Goal: Communication & Community: Ask a question

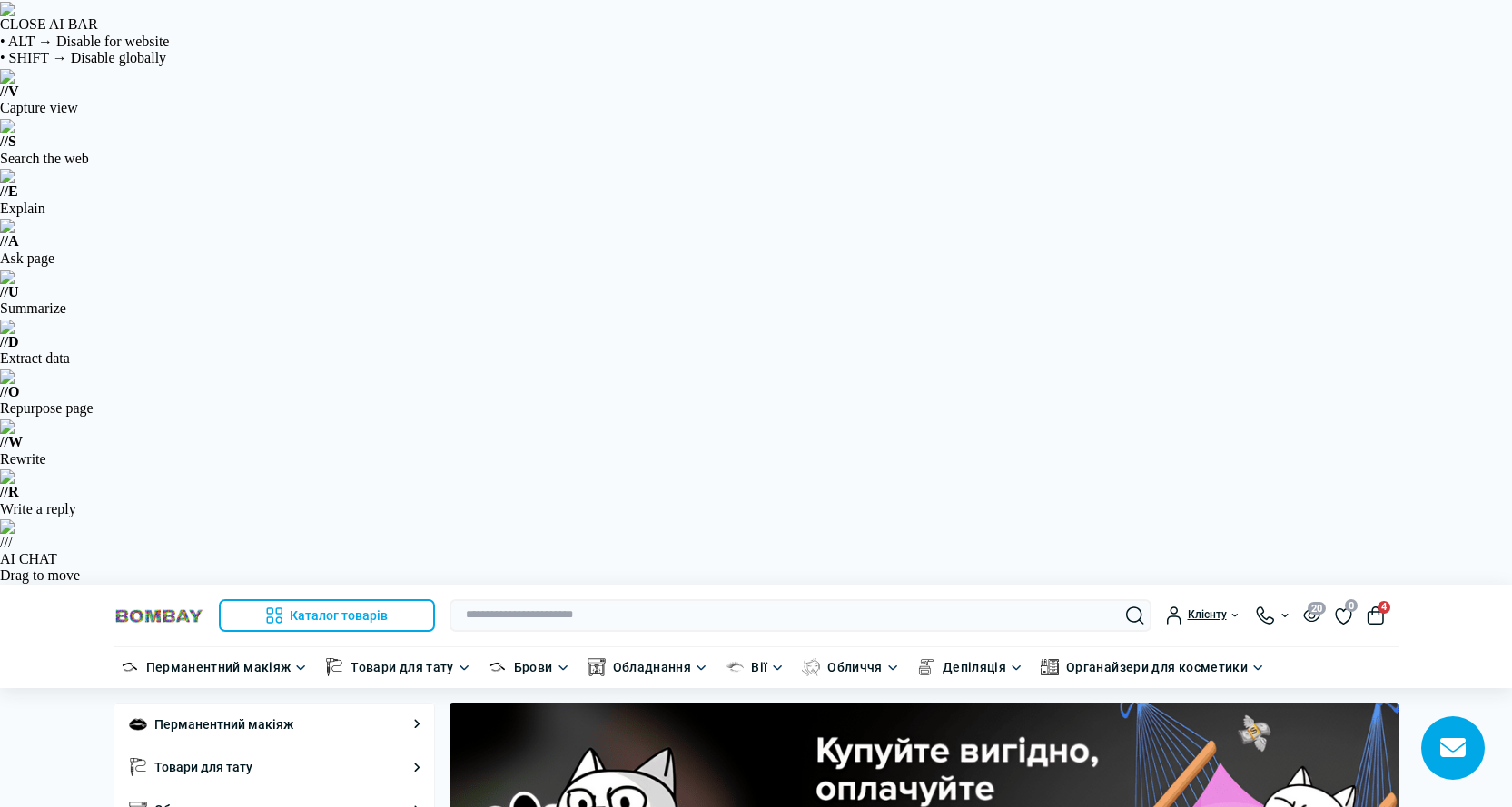
scroll to position [323, 0]
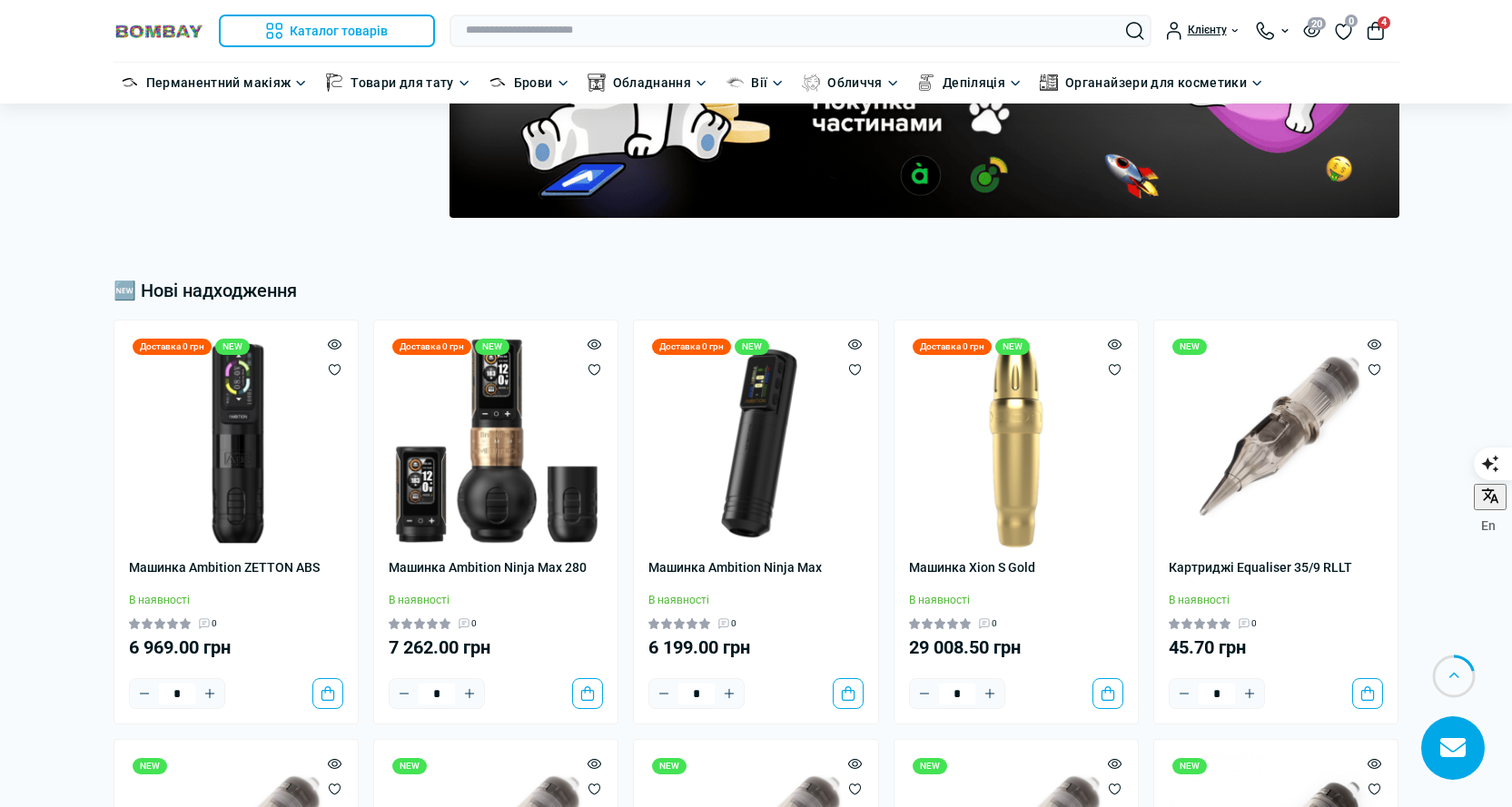
scroll to position [1271, 0]
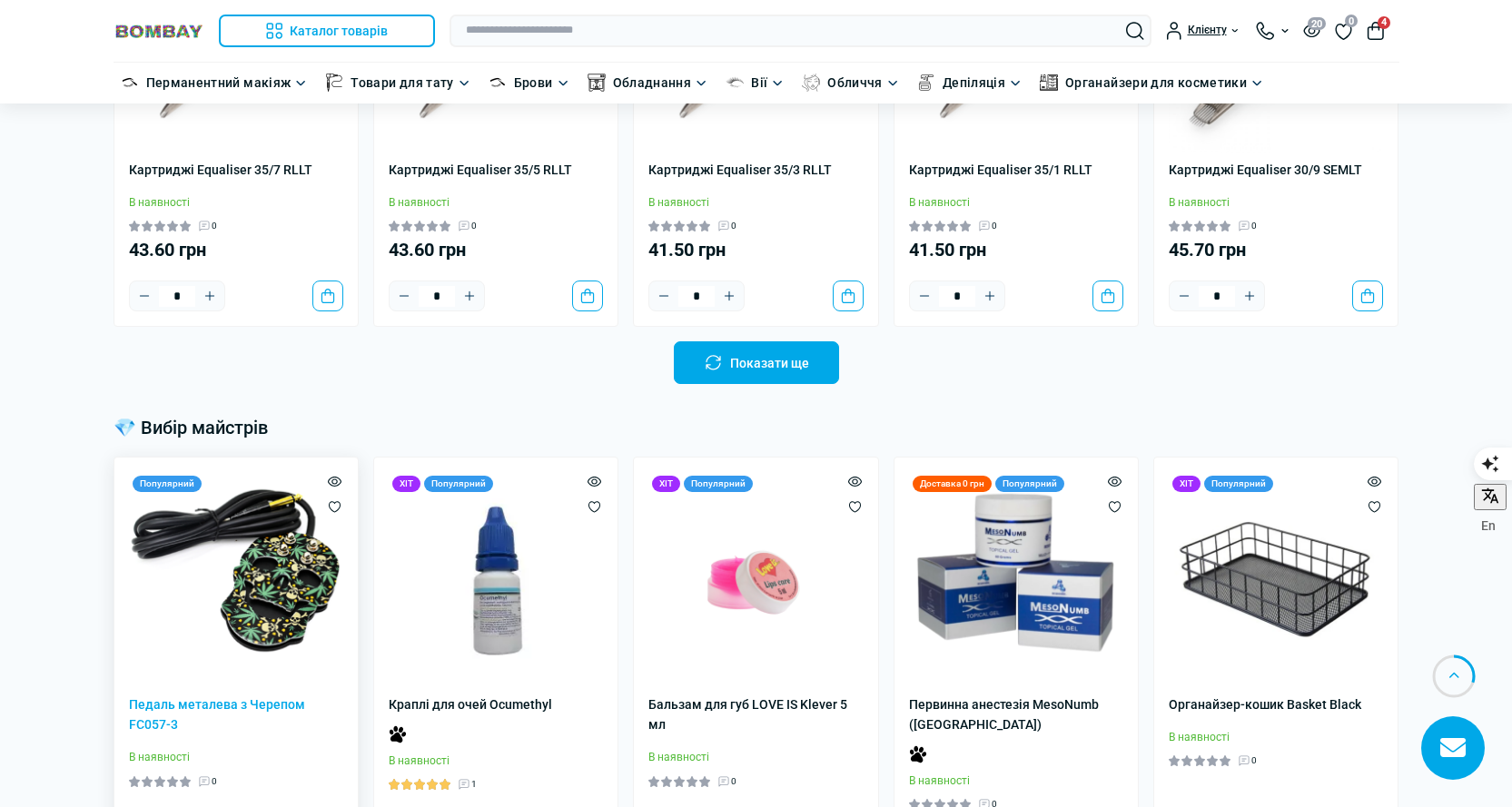
scroll to position [1723, 0]
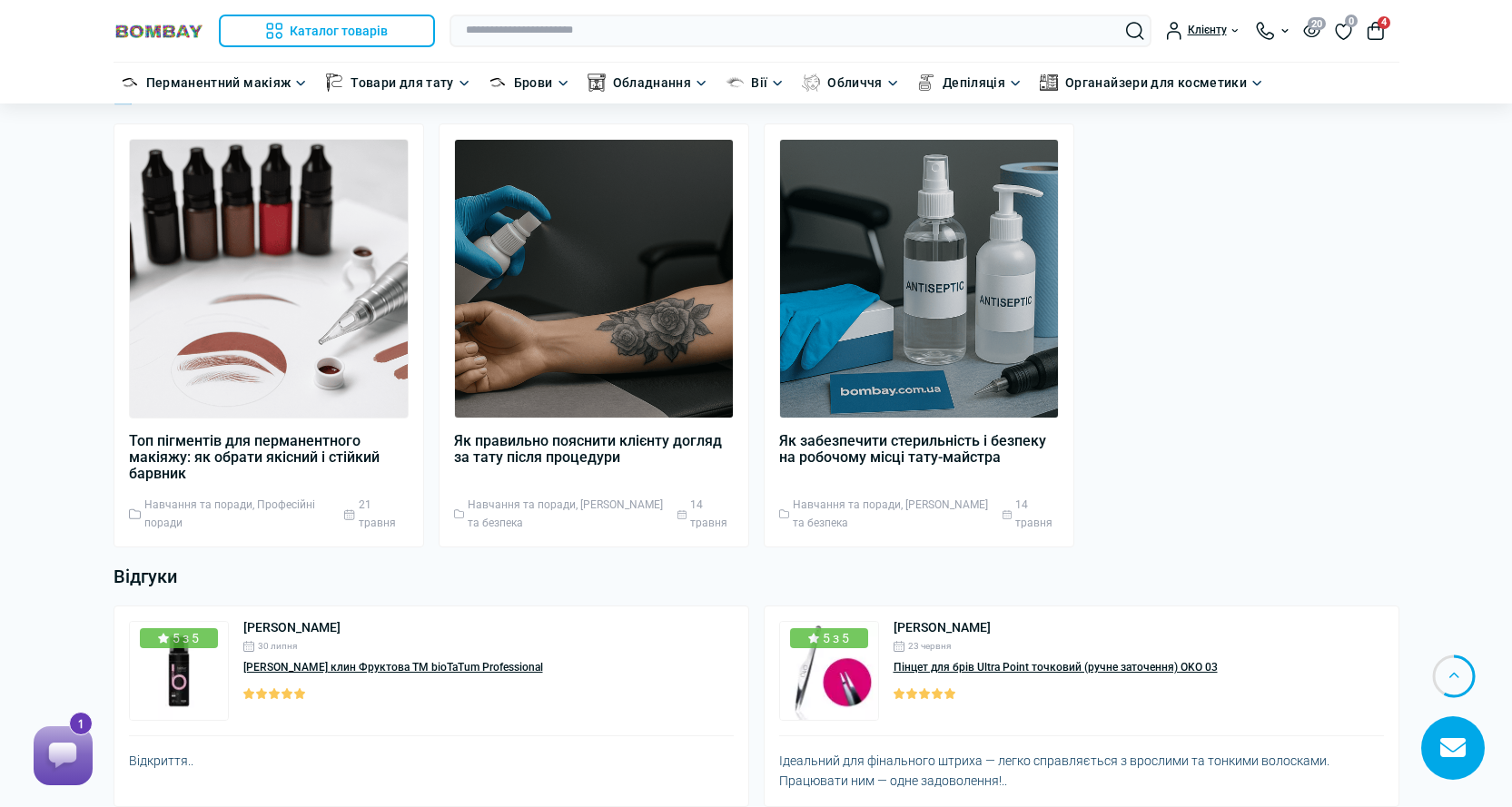
scroll to position [3117, 0]
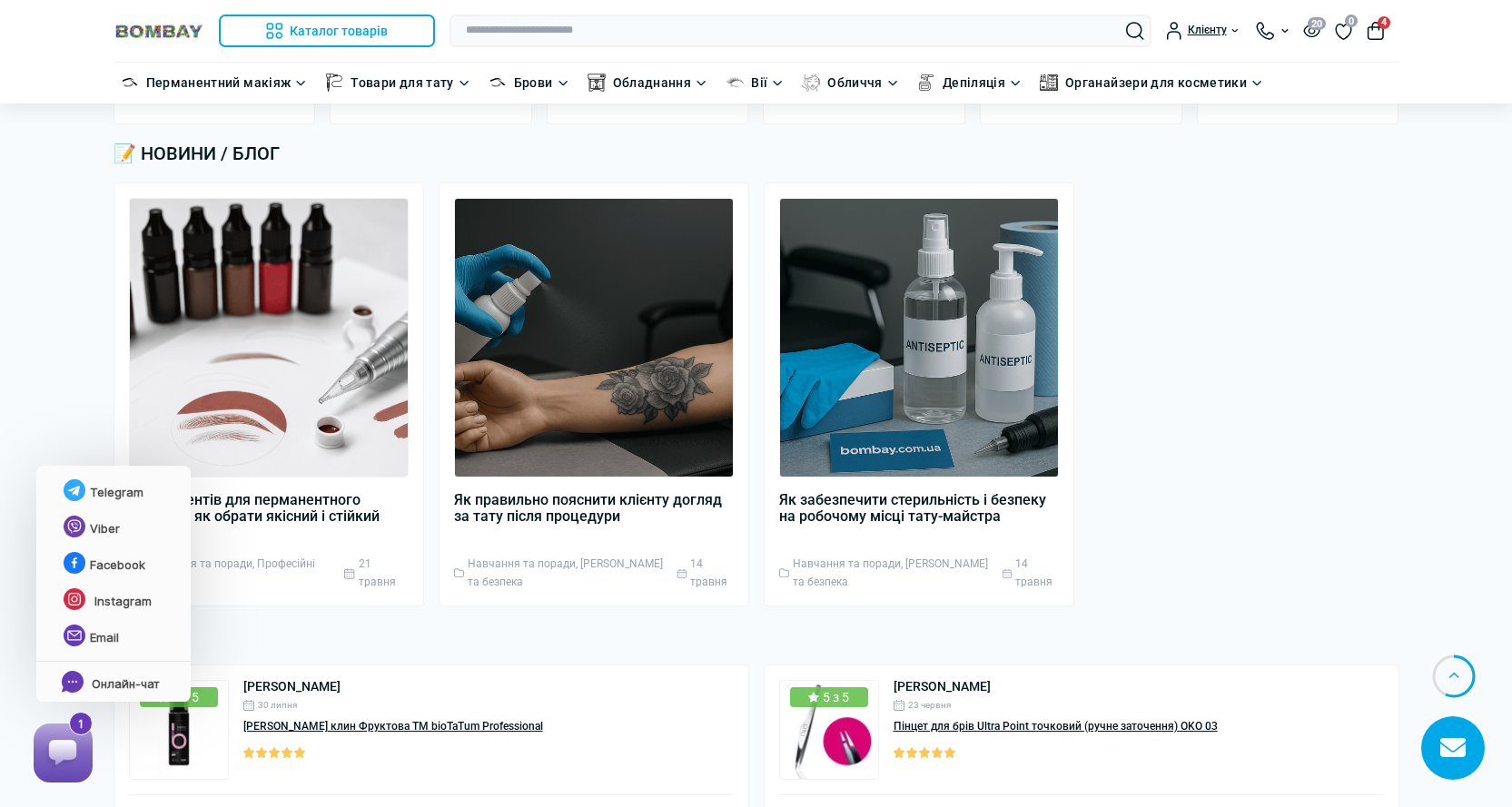
click at [57, 769] on rect at bounding box center [63, 753] width 46 height 46
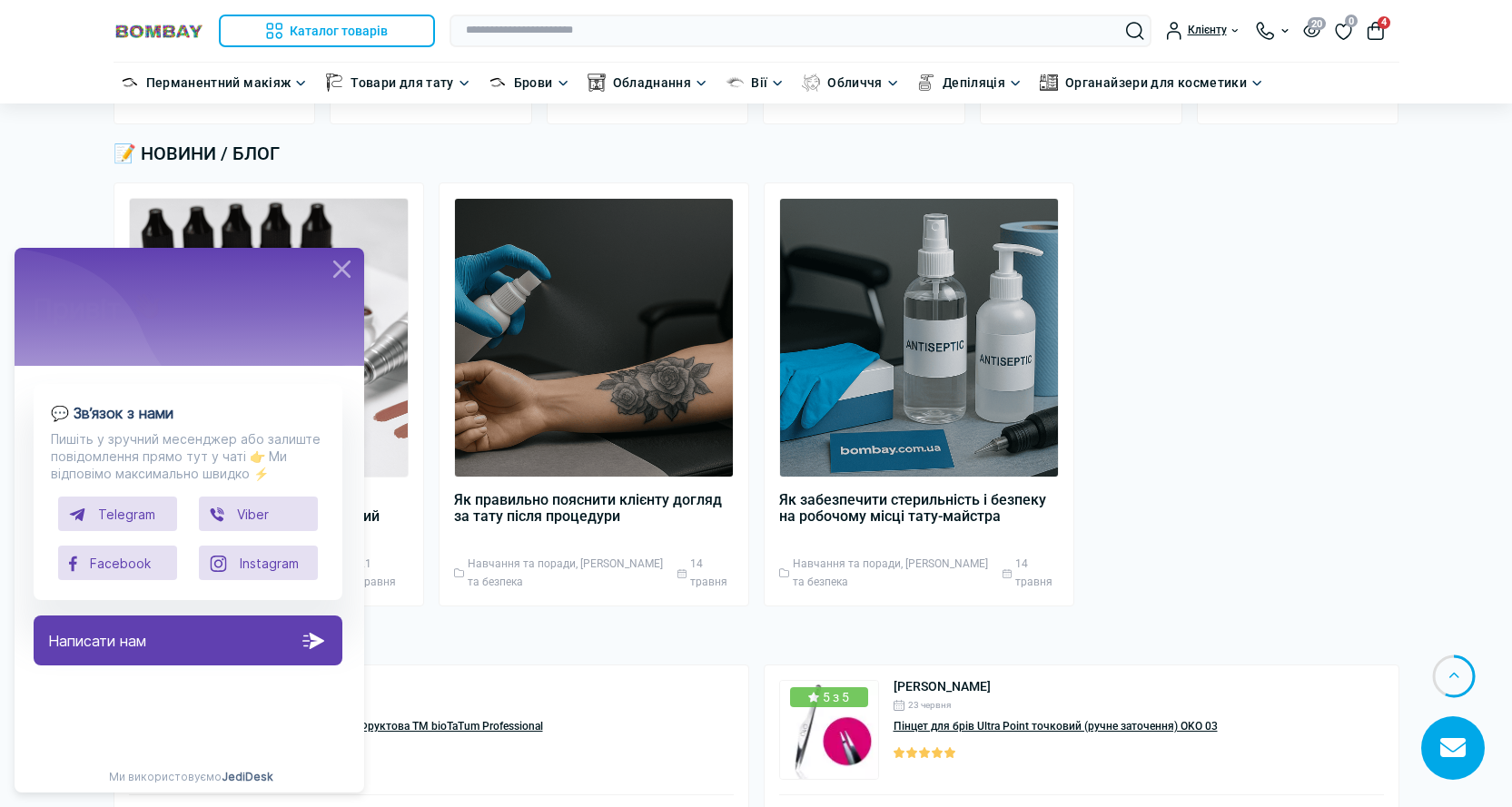
scroll to position [0, 0]
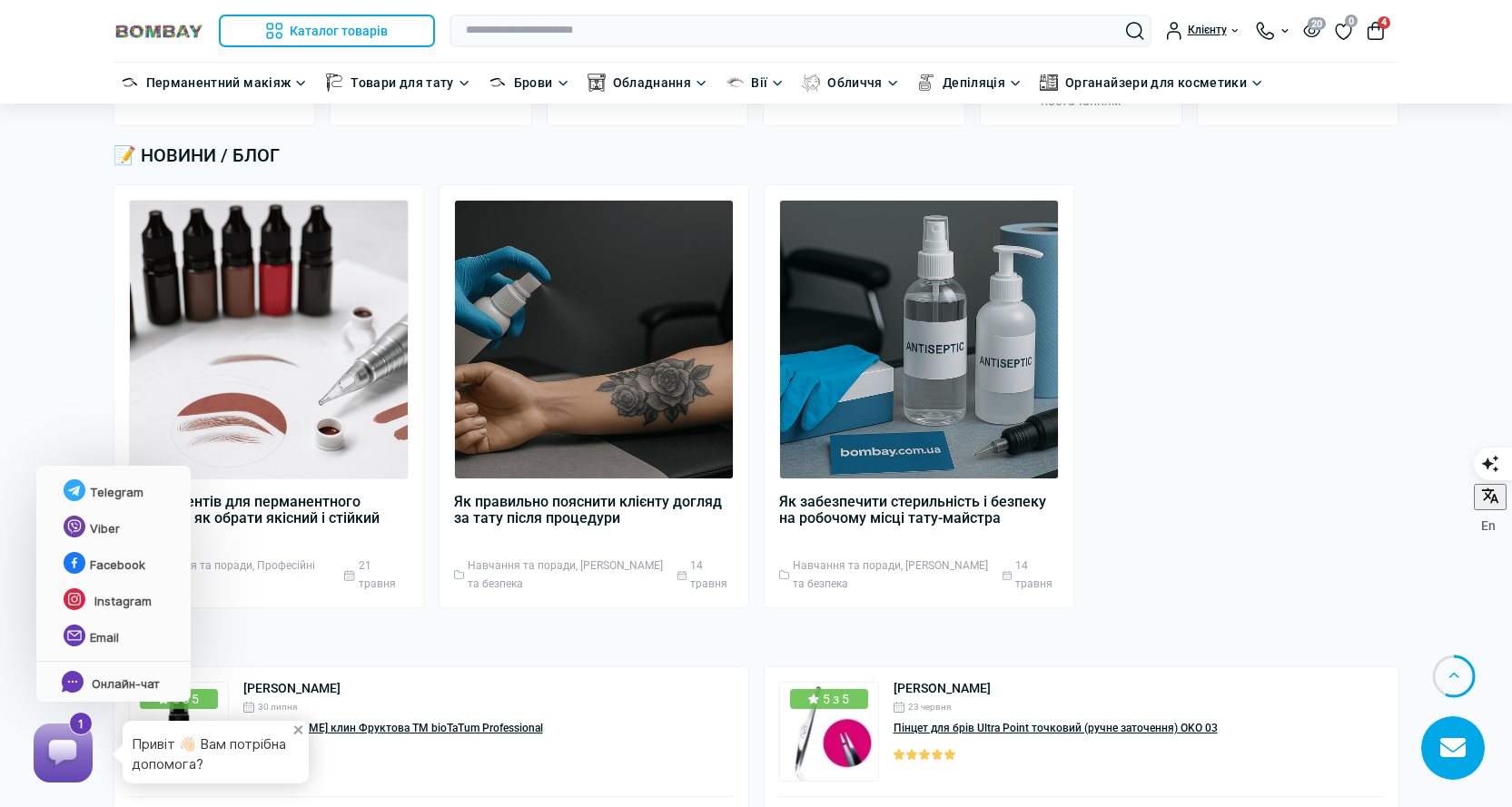
click at [67, 735] on rect at bounding box center [63, 753] width 46 height 46
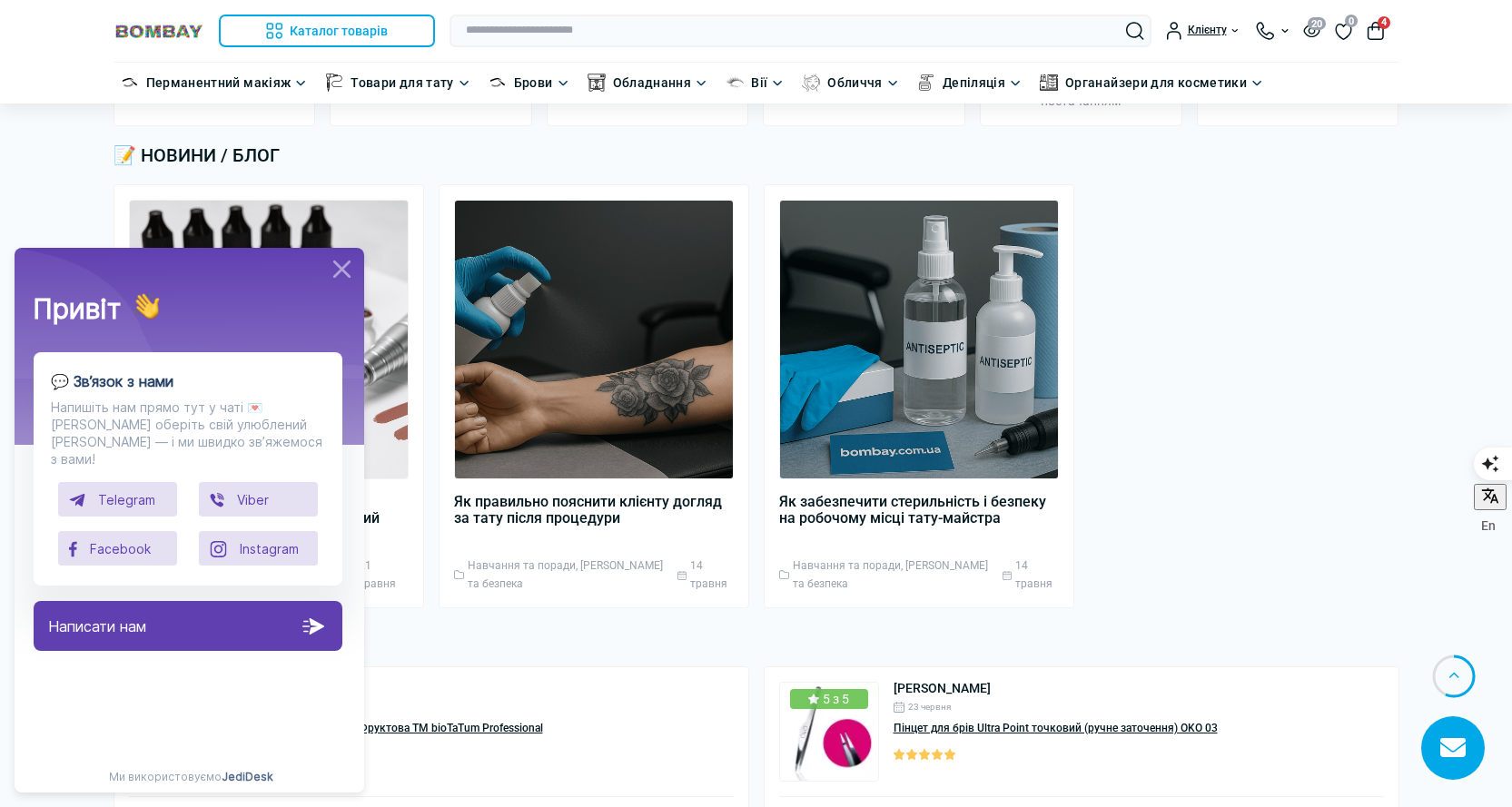
click at [191, 377] on h4 "💬 Зв’язок з нами" at bounding box center [187, 381] width 272 height 19
click at [225, 608] on div "Написати нам" at bounding box center [188, 626] width 309 height 50
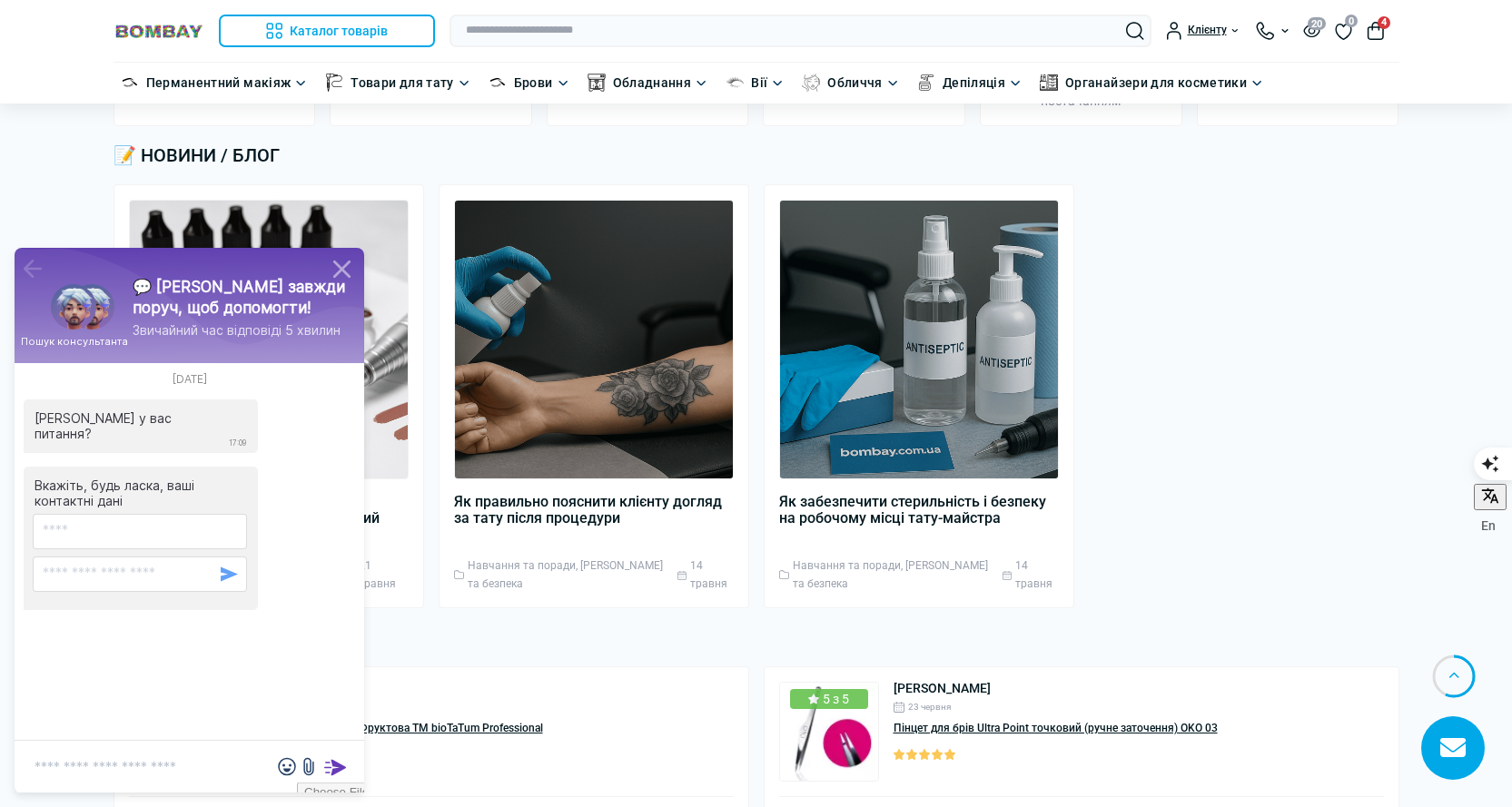
click at [285, 285] on div at bounding box center [189, 312] width 349 height 128
type textarea "*"
click at [37, 264] on icon at bounding box center [32, 269] width 26 height 27
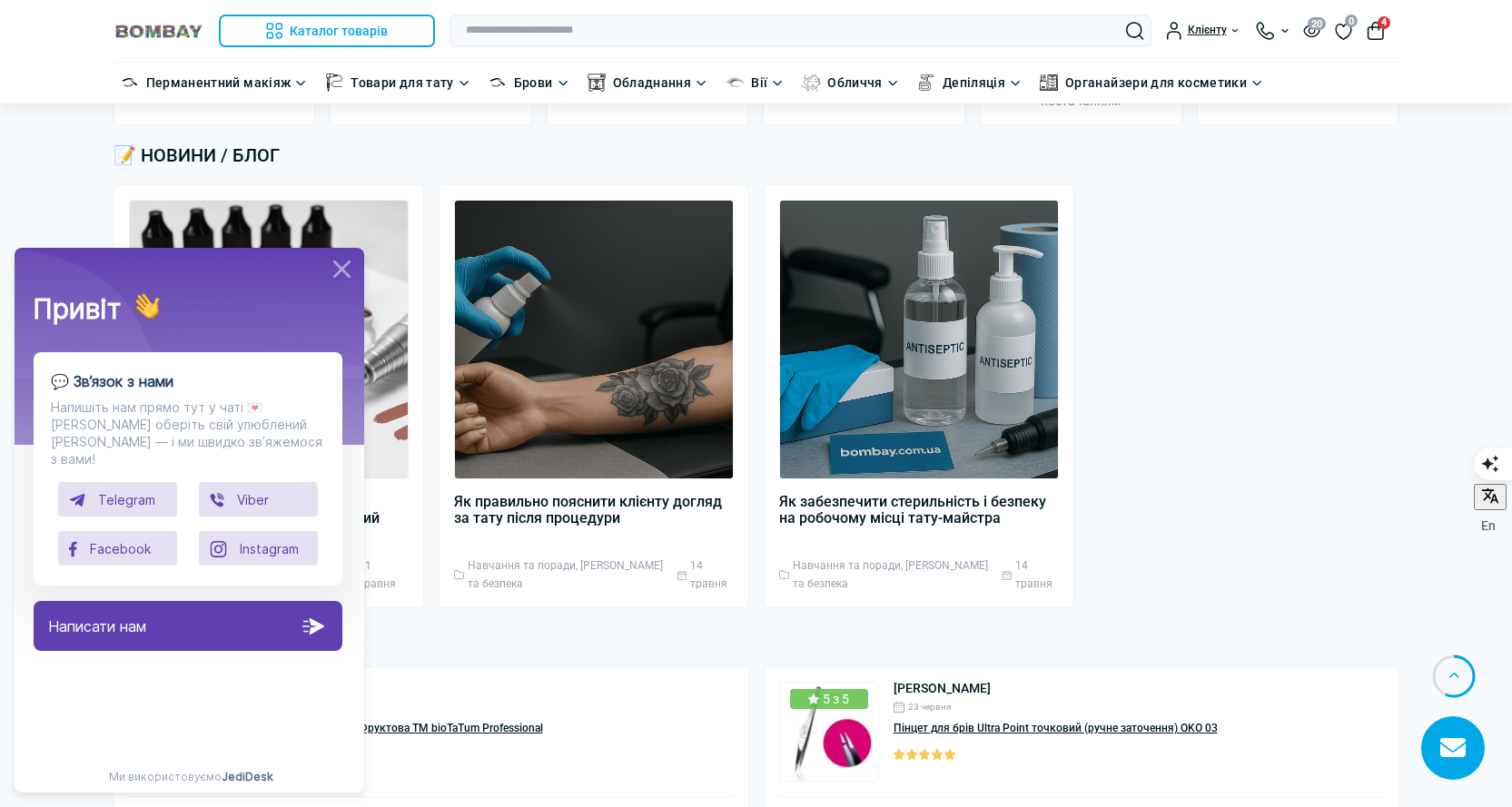
click at [344, 270] on icon at bounding box center [341, 269] width 30 height 30
